Goal: Share content: Share content

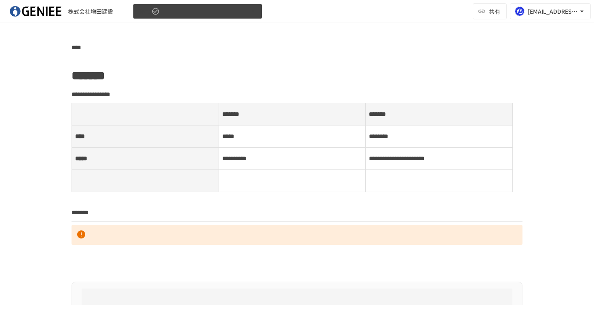
click at [188, 11] on button "Test" at bounding box center [197, 12] width 129 height 16
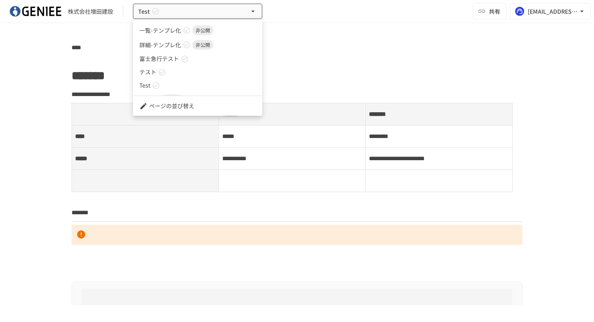
click at [154, 107] on li "ページの並び替え" at bounding box center [197, 105] width 129 height 13
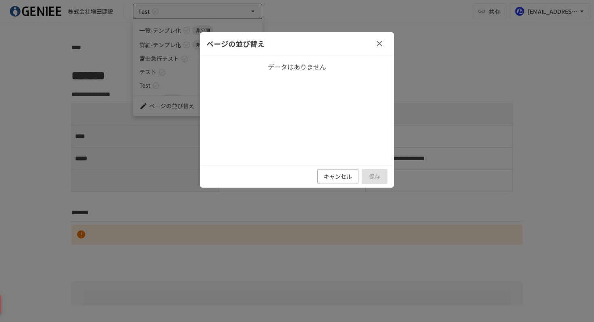
click at [309, 56] on div "データはありません" at bounding box center [297, 110] width 194 height 110
click at [353, 178] on button "キャンセル" at bounding box center [337, 176] width 41 height 15
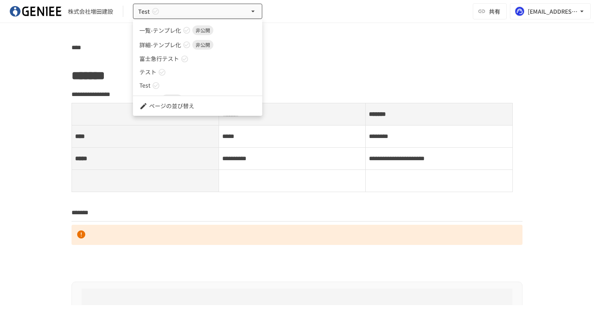
click at [59, 65] on div at bounding box center [297, 161] width 594 height 322
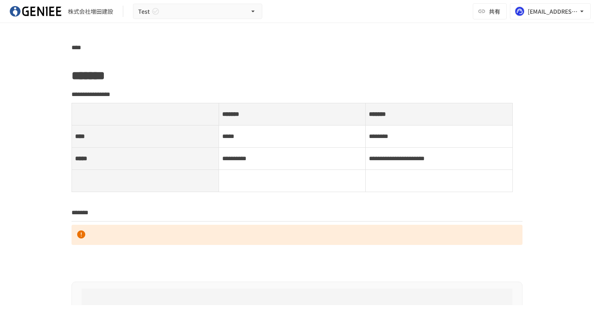
click at [63, 12] on div "株式会社増田建設 Test" at bounding box center [136, 12] width 252 height 16
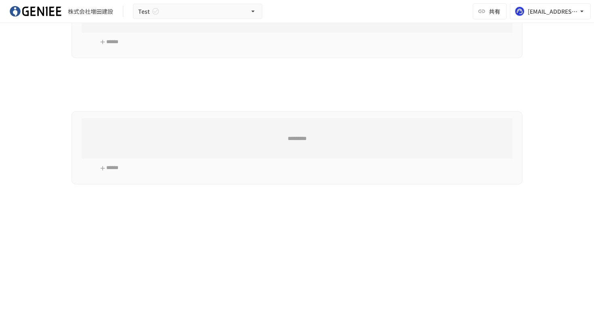
scroll to position [316, 0]
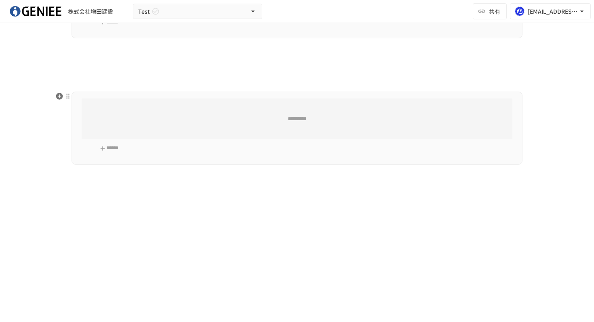
click at [107, 132] on div "*********" at bounding box center [297, 119] width 431 height 40
click at [106, 191] on div "**********" at bounding box center [296, 18] width 493 height 585
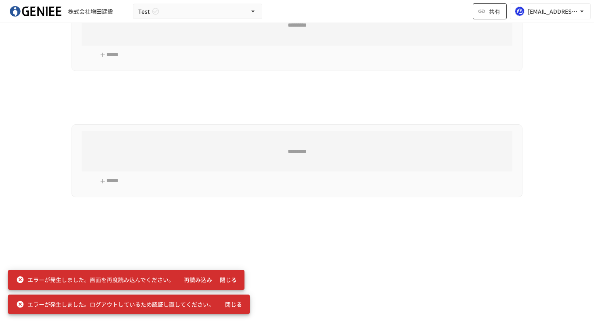
click at [492, 11] on span "共有" at bounding box center [494, 11] width 11 height 9
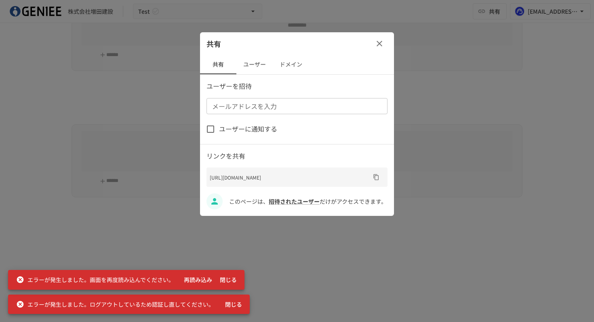
click at [264, 105] on input "メールアドレスを入力" at bounding box center [296, 106] width 175 height 11
click at [251, 68] on button "ユーザー" at bounding box center [254, 64] width 36 height 19
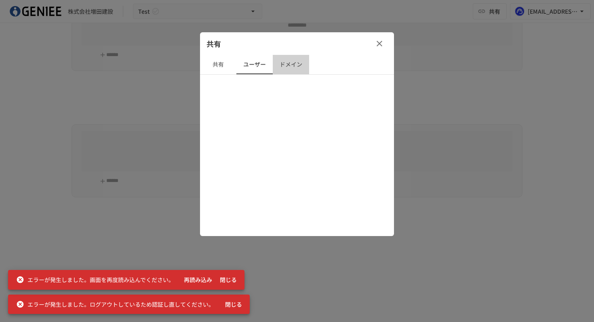
click at [300, 67] on button "ドメイン" at bounding box center [291, 64] width 36 height 19
click at [226, 64] on button "共有" at bounding box center [218, 64] width 36 height 19
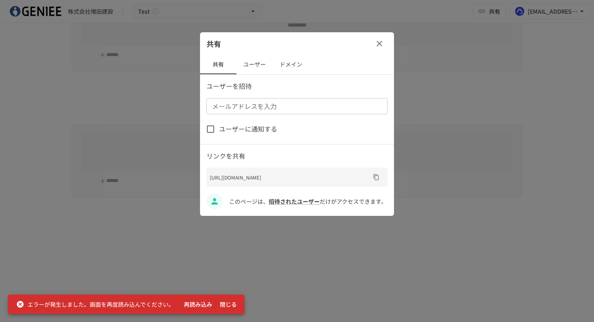
click at [247, 107] on input "メールアドレスを入力" at bounding box center [296, 106] width 175 height 11
click at [383, 41] on icon "button" at bounding box center [379, 44] width 10 height 10
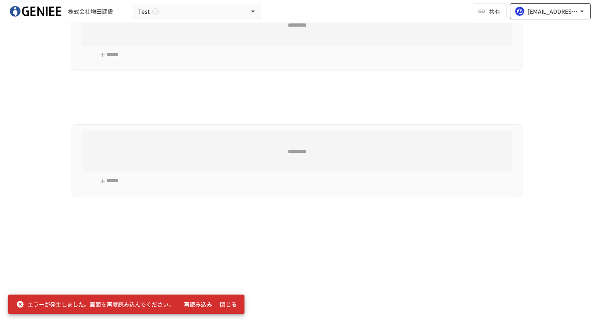
click at [578, 5] on button "[EMAIL_ADDRESS][US_STATE][DOMAIN_NAME]" at bounding box center [550, 11] width 81 height 16
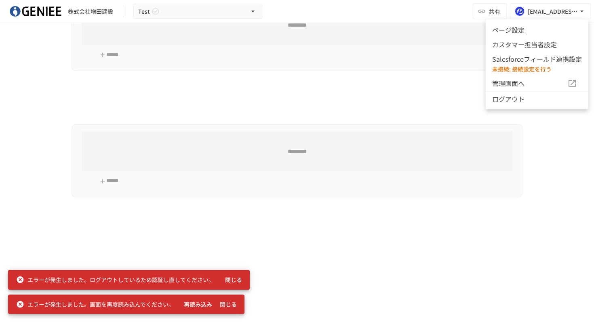
click at [391, 60] on div at bounding box center [297, 161] width 594 height 322
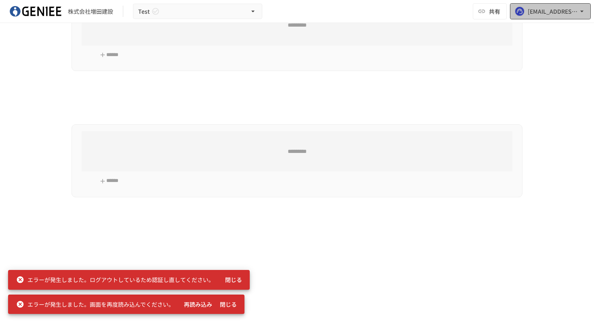
click at [527, 9] on button "[EMAIL_ADDRESS][US_STATE][DOMAIN_NAME]" at bounding box center [550, 11] width 81 height 16
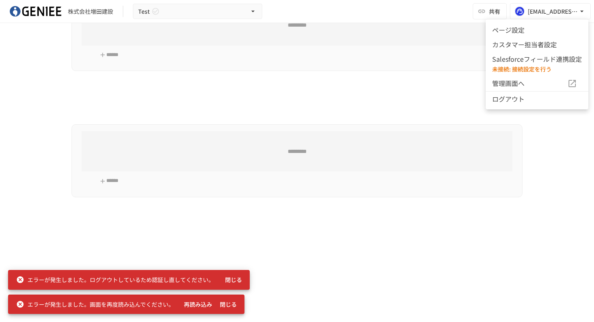
click at [507, 22] on ul "ページ設定 カスタマー担当者設定 Salesforceフィールド連携設定 未接続: 接続設定を行う 管理画面へ ログアウト" at bounding box center [537, 64] width 103 height 90
click at [507, 24] on li "ページ設定" at bounding box center [537, 30] width 103 height 15
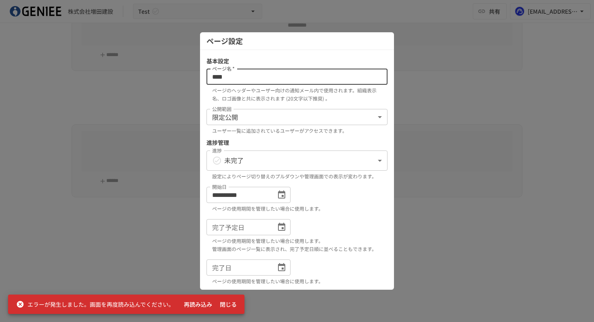
click at [277, 78] on input "****" at bounding box center [296, 77] width 181 height 16
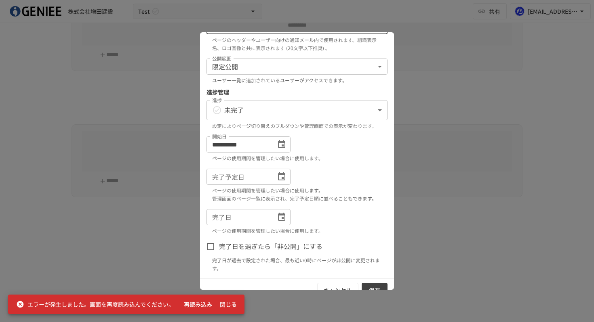
scroll to position [62, 0]
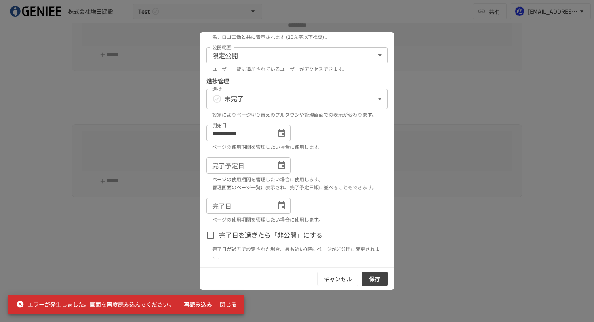
click at [150, 126] on div at bounding box center [297, 161] width 594 height 322
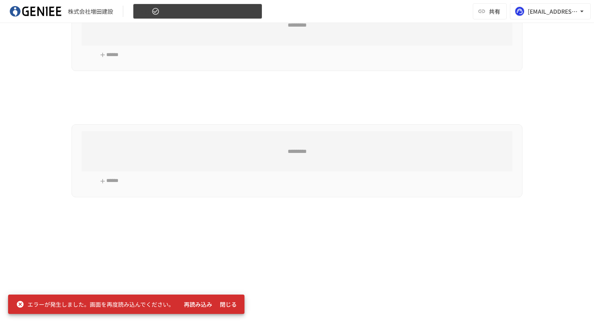
click at [170, 6] on button "Test" at bounding box center [197, 12] width 129 height 16
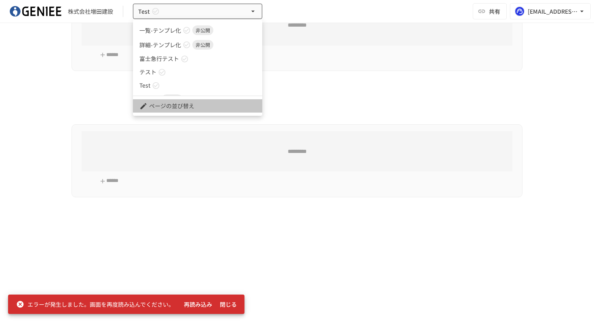
click at [162, 107] on li "ページの並び替え" at bounding box center [197, 105] width 129 height 13
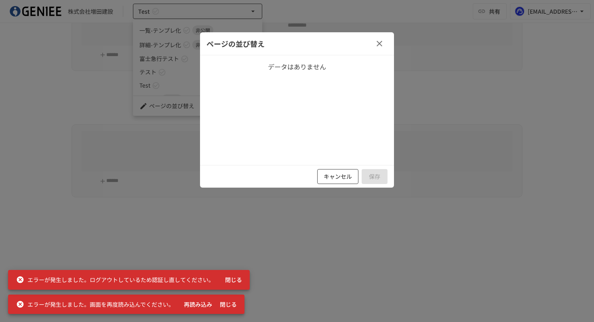
click at [340, 179] on button "キャンセル" at bounding box center [337, 176] width 41 height 15
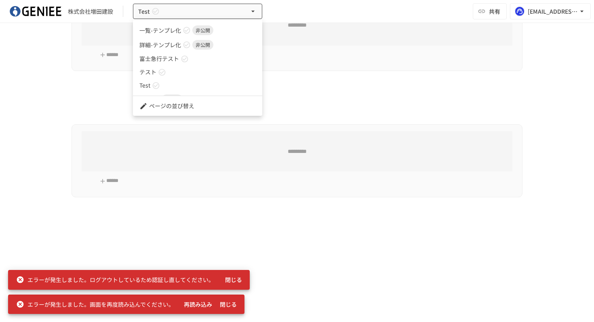
click at [237, 277] on button "閉じる" at bounding box center [234, 280] width 26 height 15
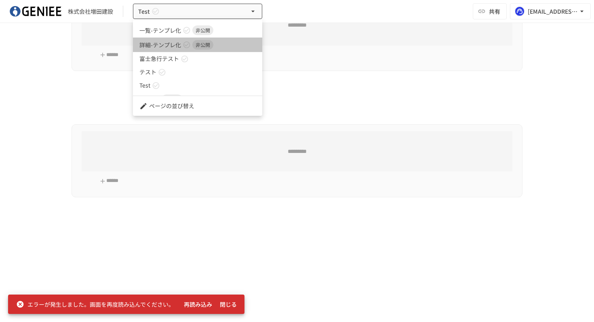
click at [204, 46] on span "非公開" at bounding box center [202, 44] width 21 height 7
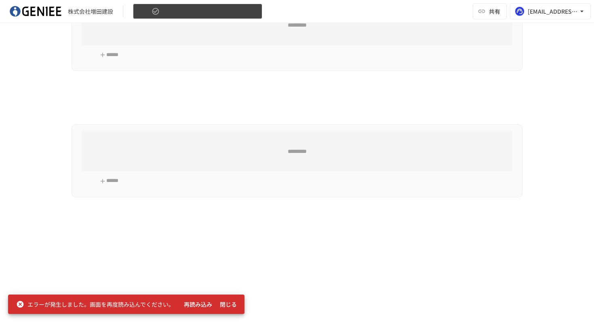
click at [177, 9] on button "Test" at bounding box center [197, 12] width 129 height 16
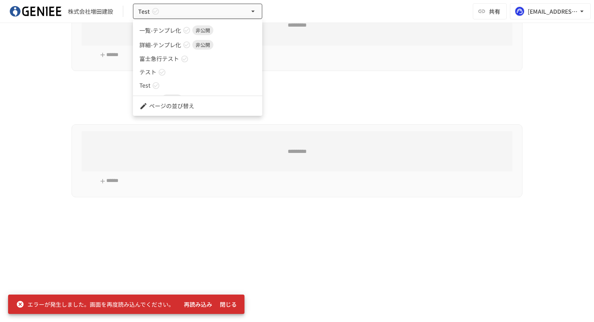
click at [162, 239] on div at bounding box center [297, 161] width 594 height 322
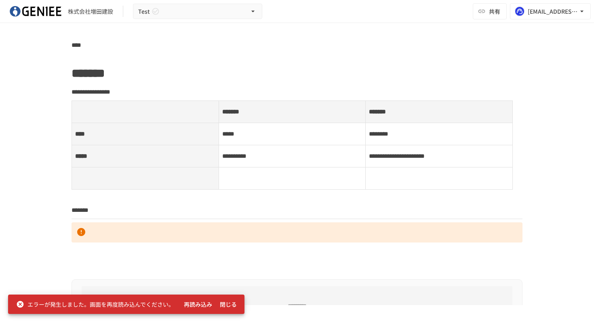
scroll to position [0, 0]
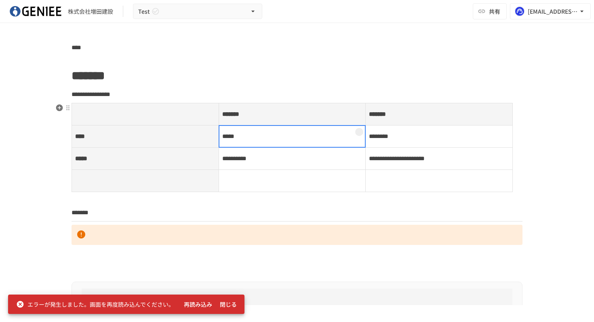
click at [247, 146] on td "*****" at bounding box center [292, 137] width 147 height 22
click at [236, 134] on div at bounding box center [292, 136] width 147 height 23
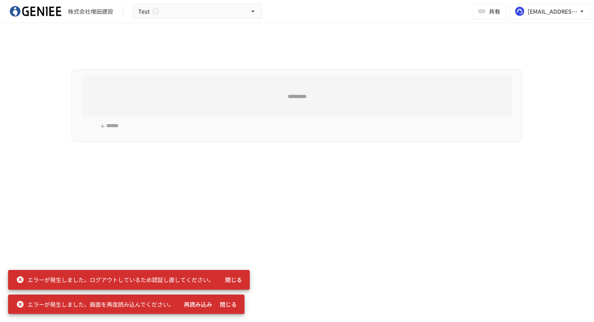
scroll to position [418, 0]
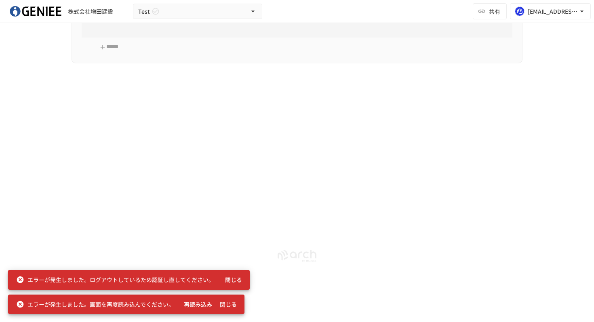
click at [62, 78] on icon "button" at bounding box center [59, 80] width 8 height 8
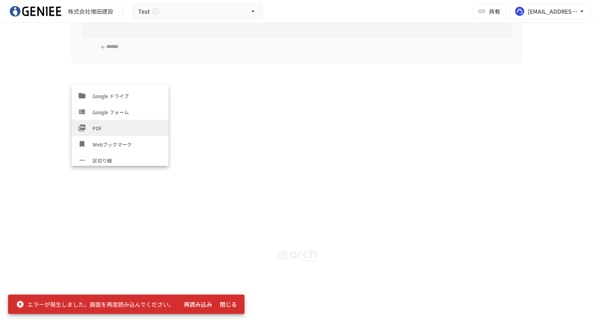
scroll to position [291, 0]
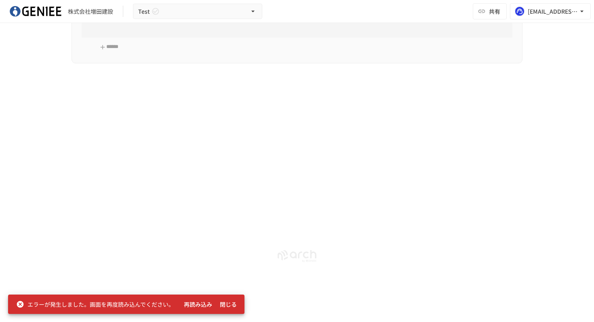
scroll to position [386, 0]
